Goal: Go to known website: Access a specific website the user already knows

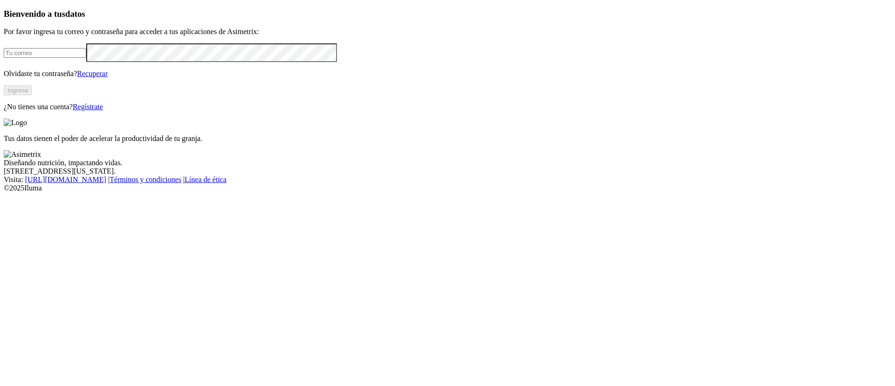
type input "[PERSON_NAME][EMAIL_ADDRESS][DOMAIN_NAME]"
click at [32, 95] on button "Ingresa" at bounding box center [18, 90] width 28 height 10
